Goal: Information Seeking & Learning: Compare options

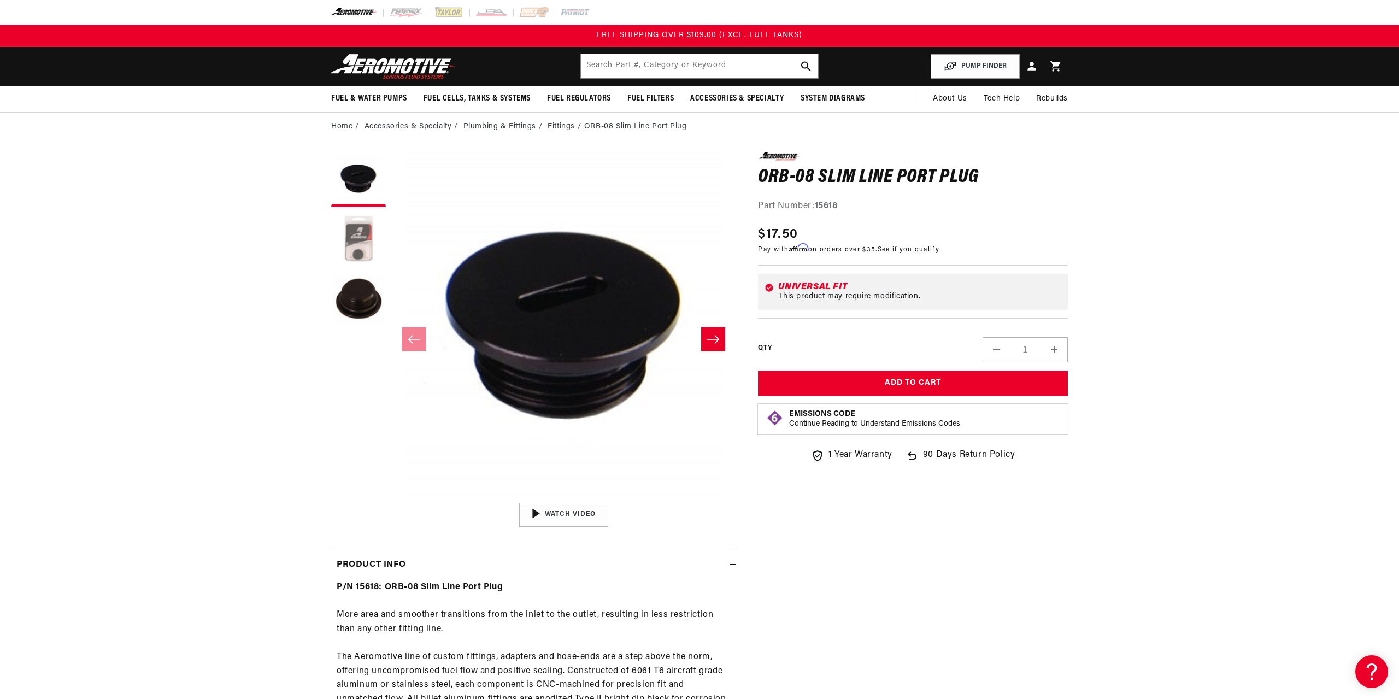
click at [357, 239] on button "Load image 2 in gallery view" at bounding box center [358, 239] width 55 height 55
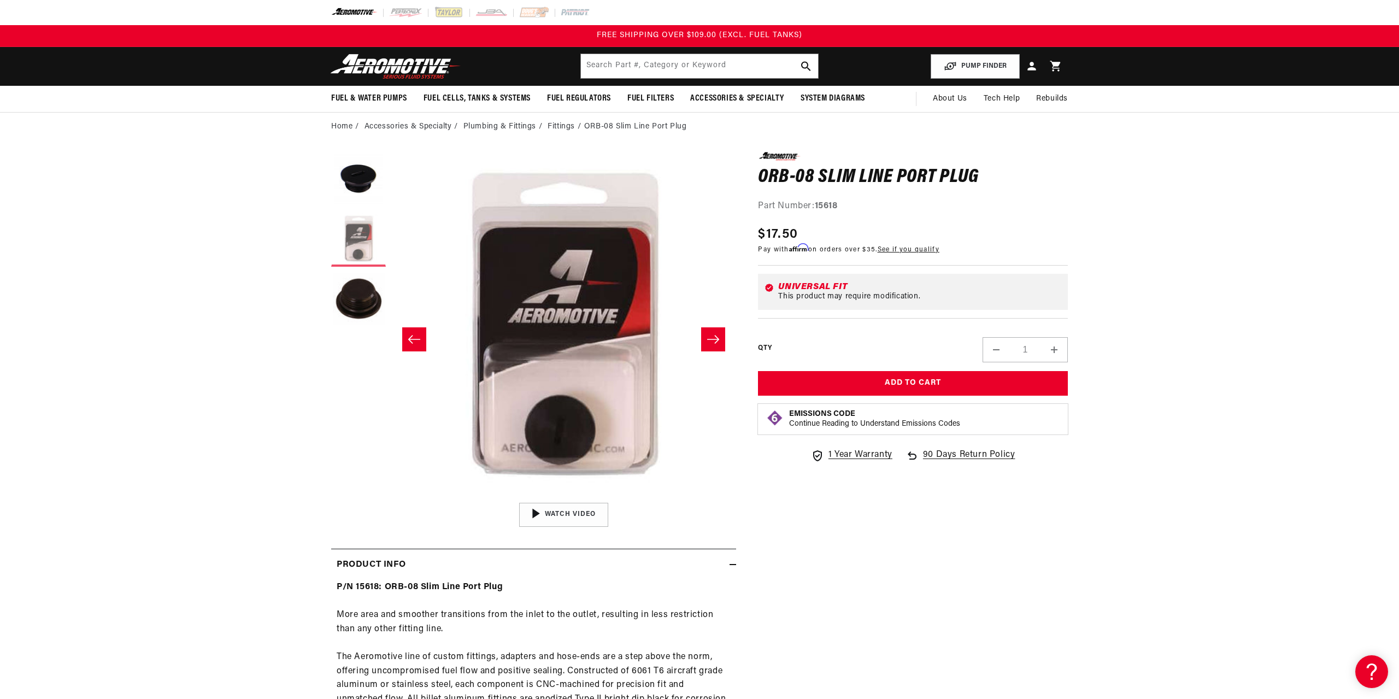
scroll to position [1, 345]
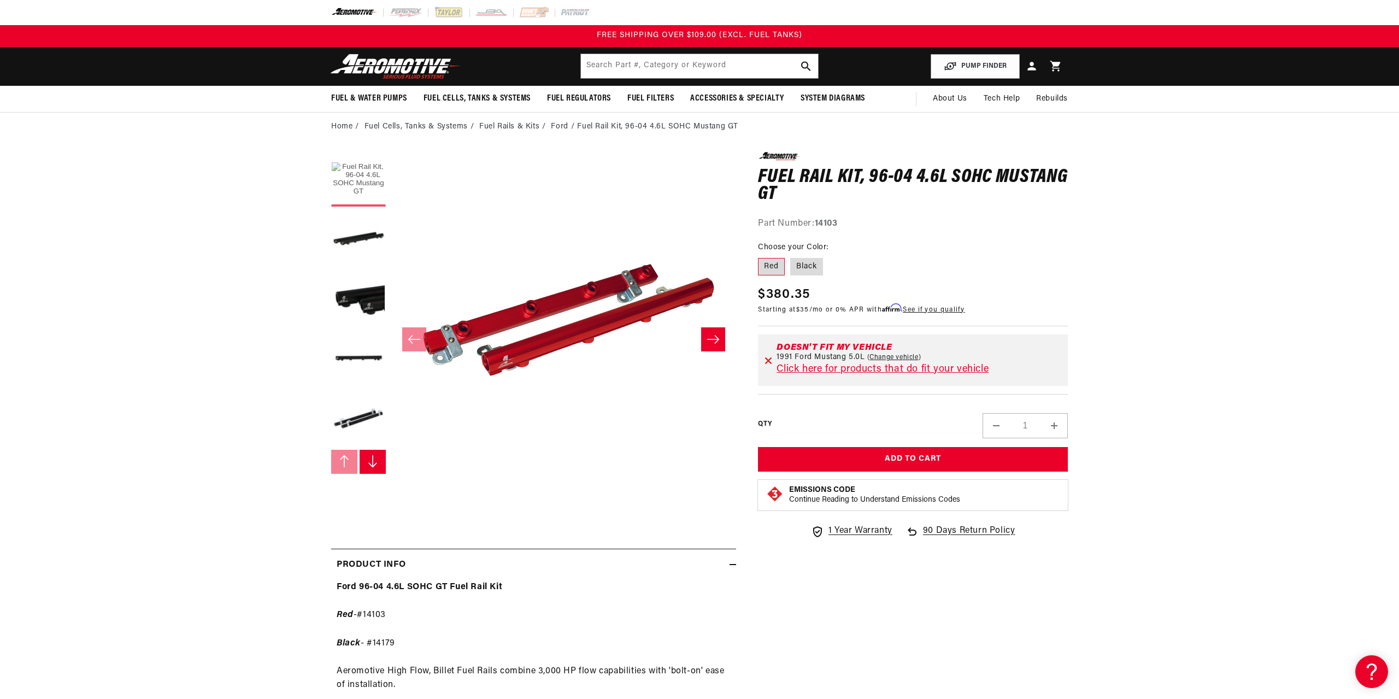
click at [352, 168] on button "Load image 1 in gallery view" at bounding box center [358, 179] width 55 height 55
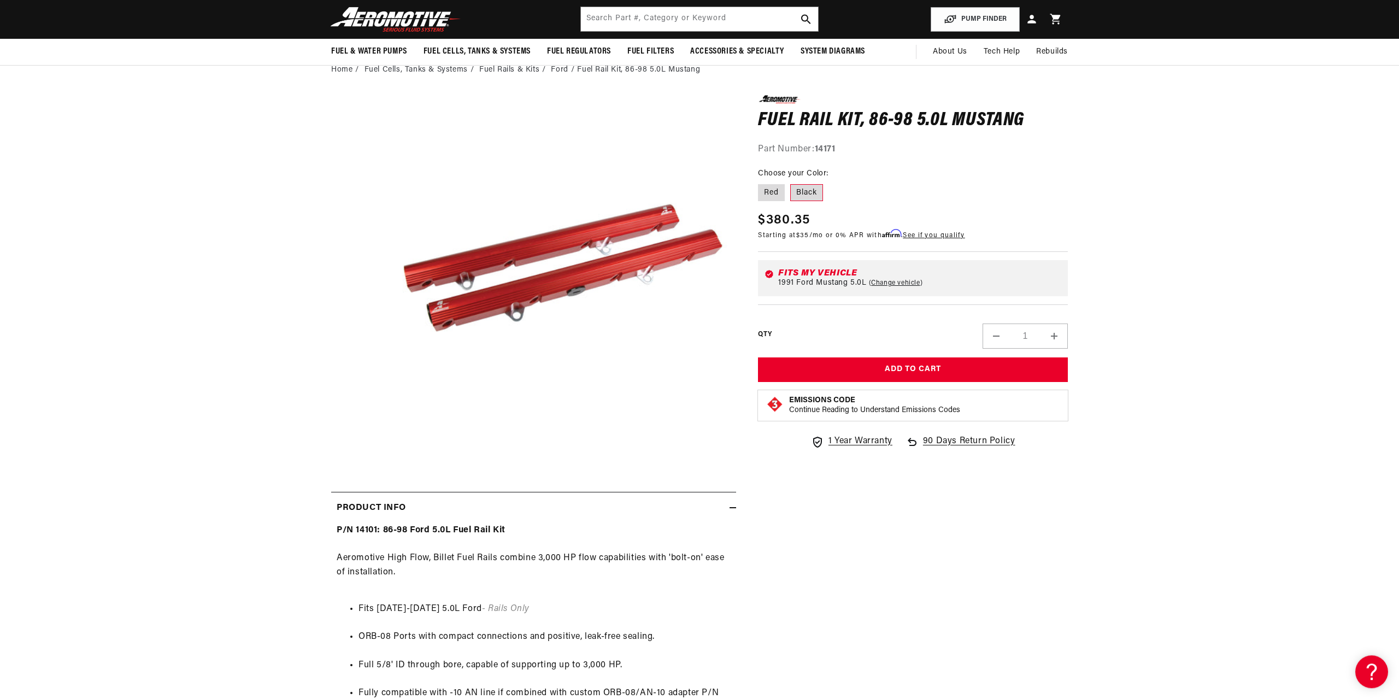
scroll to position [56, 0]
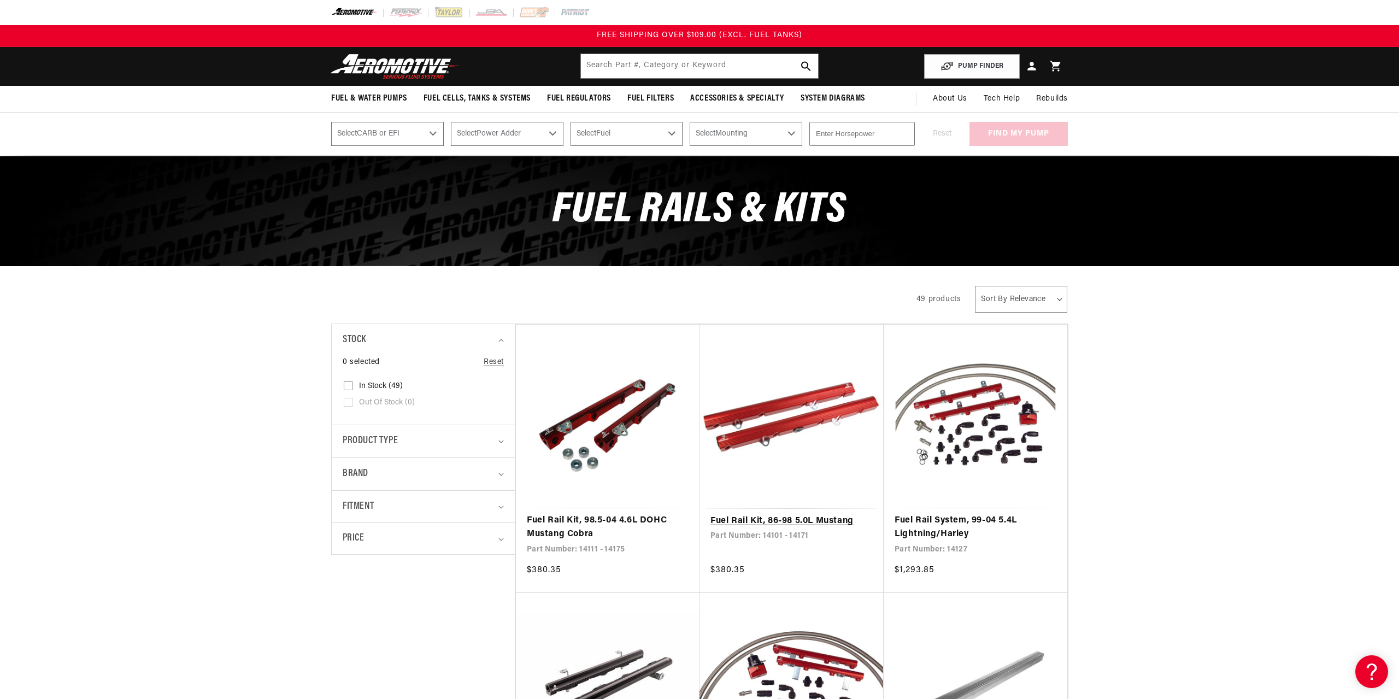
click at [818, 522] on link "Fuel Rail Kit, 86-98 5.0L Mustang" at bounding box center [791, 521] width 162 height 14
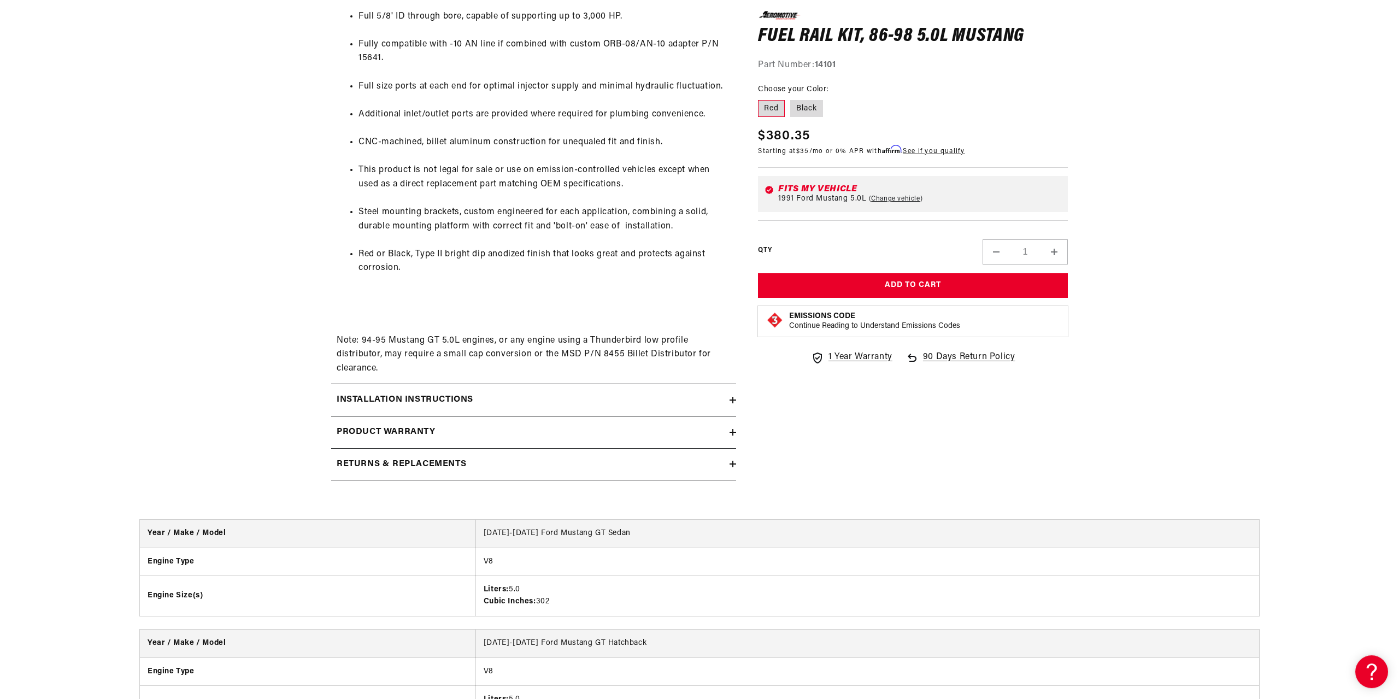
scroll to position [724, 0]
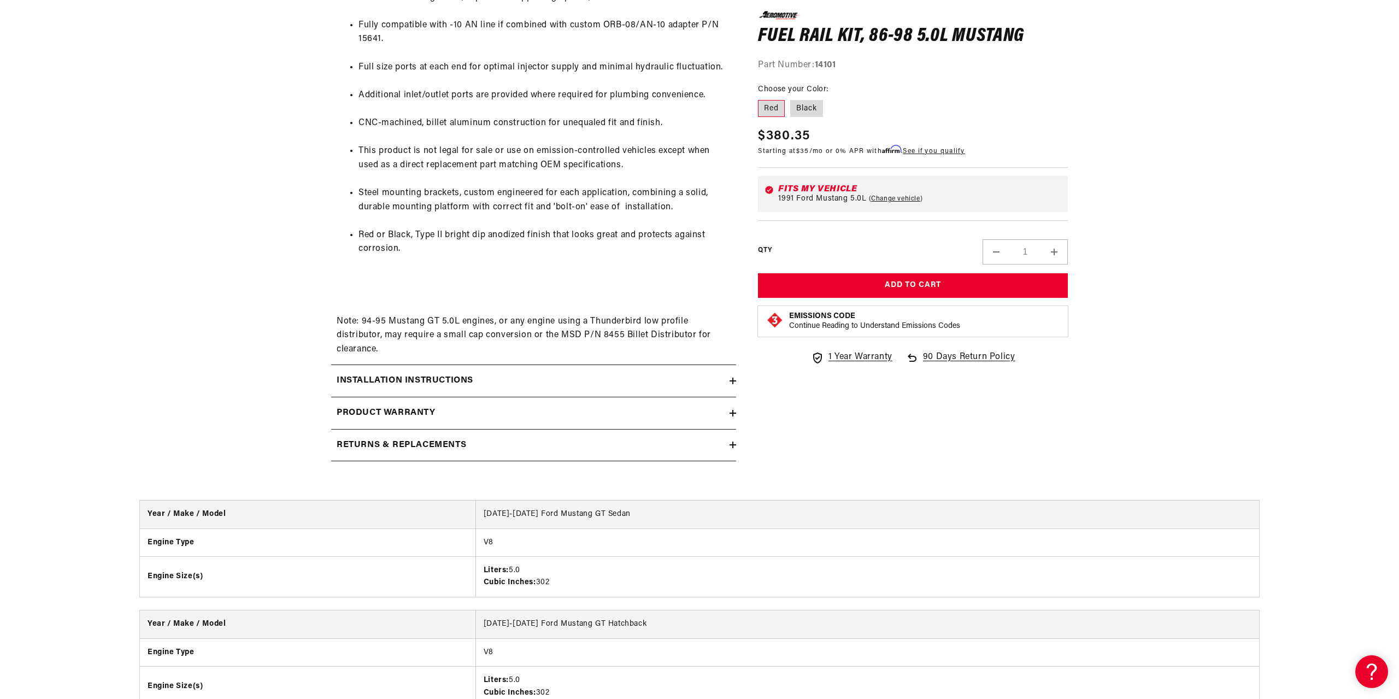
click at [506, 420] on div "Product warranty" at bounding box center [530, 413] width 398 height 14
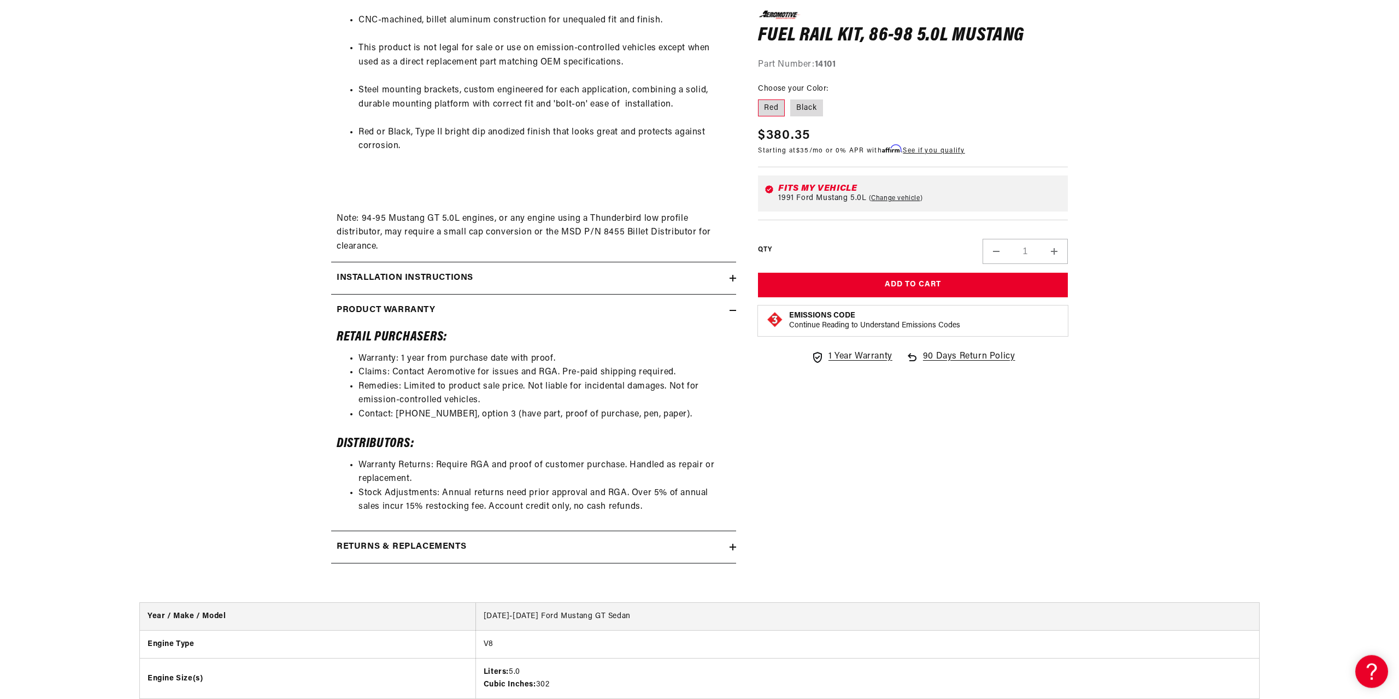
scroll to position [892, 0]
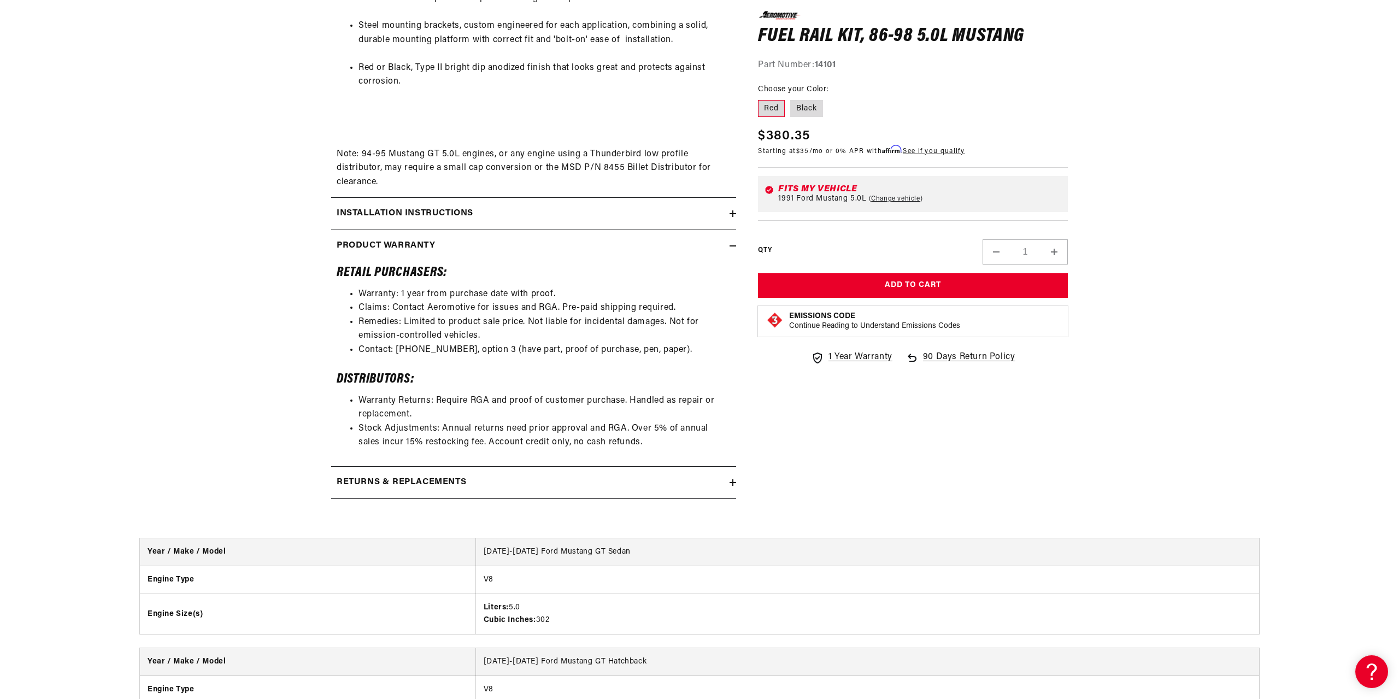
click at [496, 490] on div "Returns & replacements" at bounding box center [530, 482] width 398 height 14
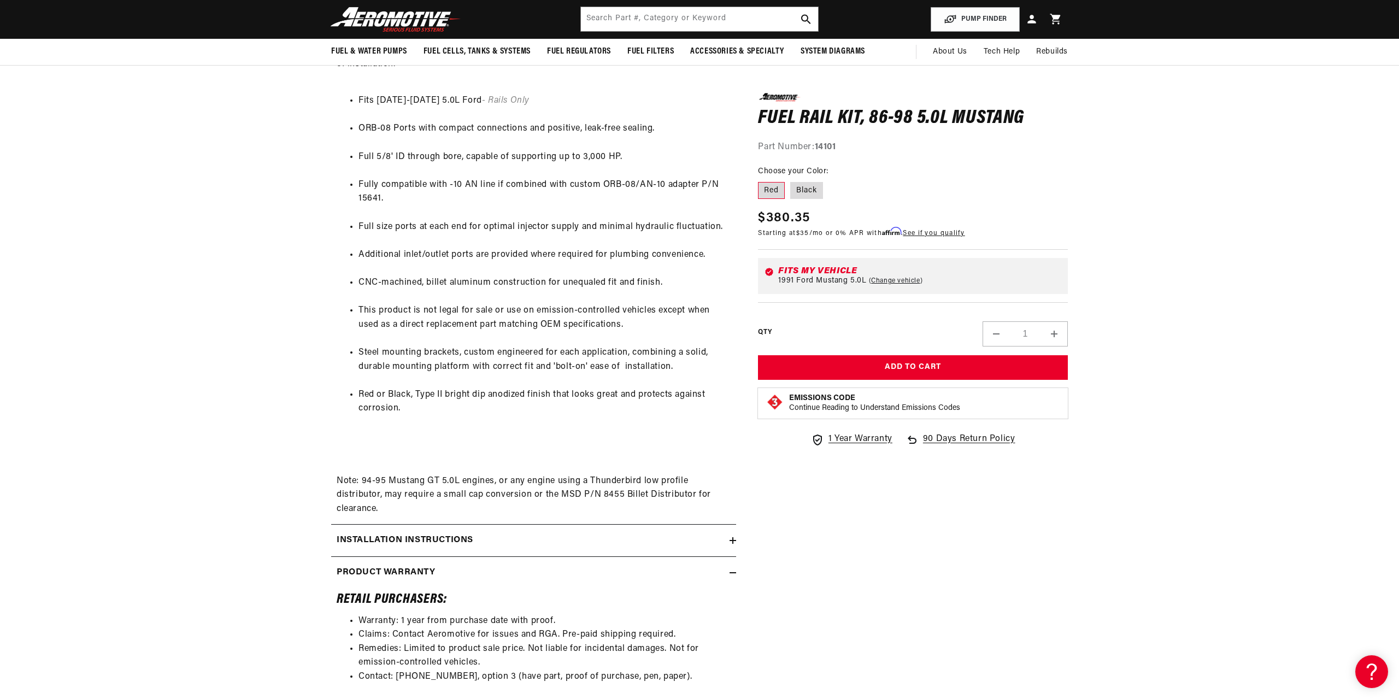
scroll to position [557, 0]
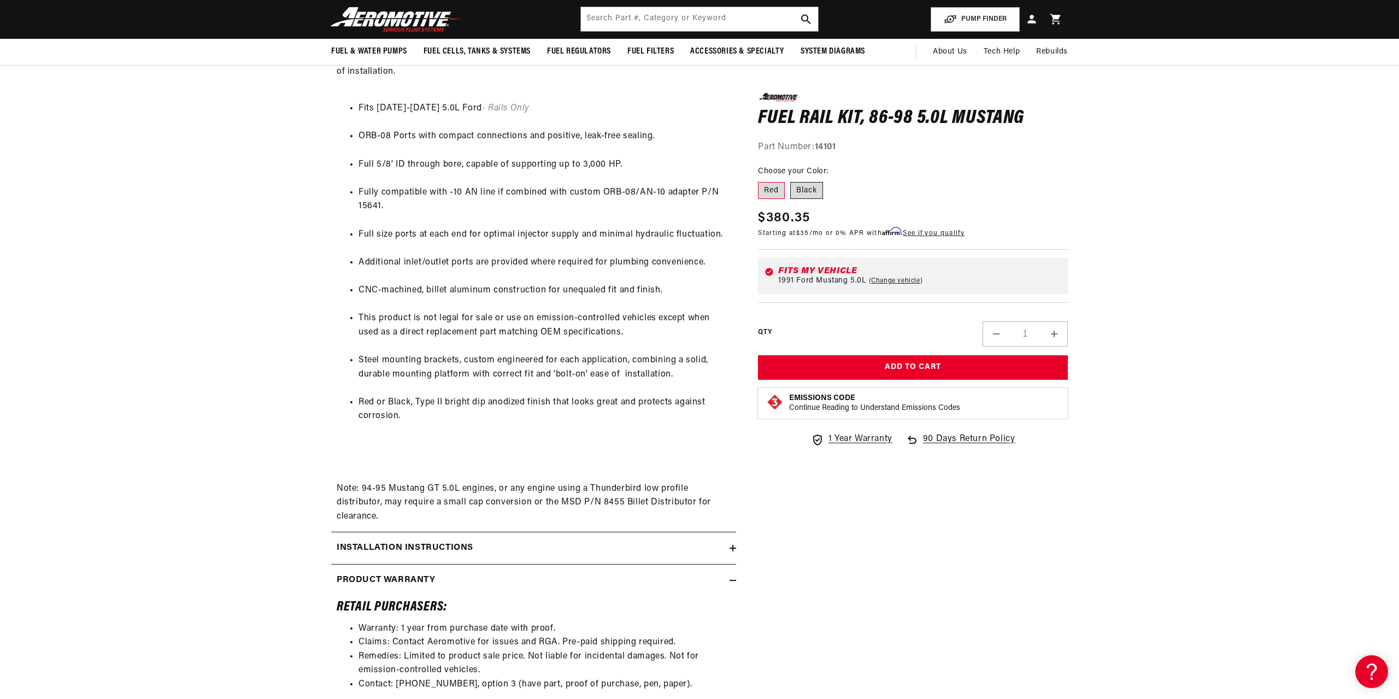
click at [803, 190] on label "Black" at bounding box center [806, 189] width 33 height 17
click at [791, 180] on input "Black" at bounding box center [790, 179] width 1 height 1
radio input "true"
